Goal: Task Accomplishment & Management: Use online tool/utility

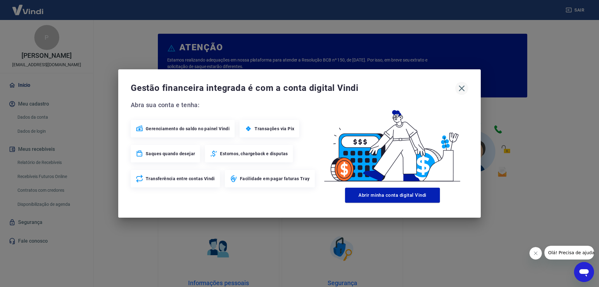
click at [460, 86] on icon "button" at bounding box center [461, 88] width 10 height 10
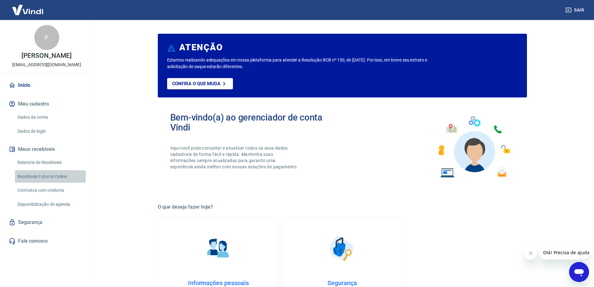
click at [54, 177] on link "Recebíveis Futuros Online" at bounding box center [50, 176] width 71 height 13
